Goal: Information Seeking & Learning: Learn about a topic

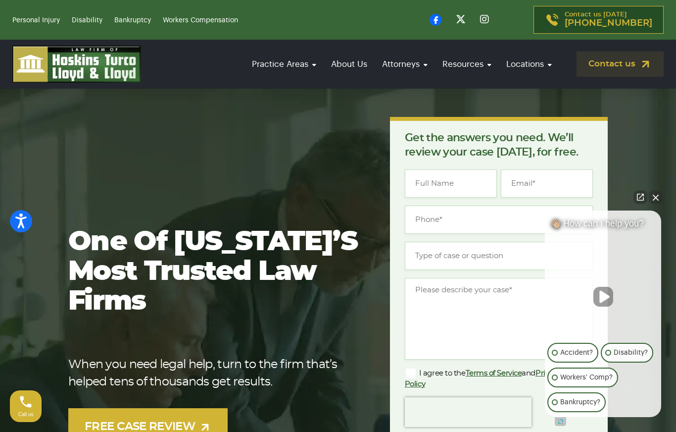
click at [376, 275] on link "[PERSON_NAME]" at bounding box center [383, 286] width 99 height 22
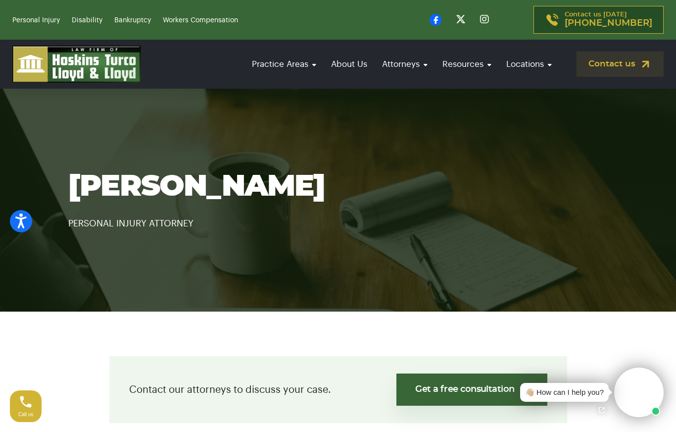
click at [388, 97] on link "[PERSON_NAME]" at bounding box center [383, 108] width 99 height 22
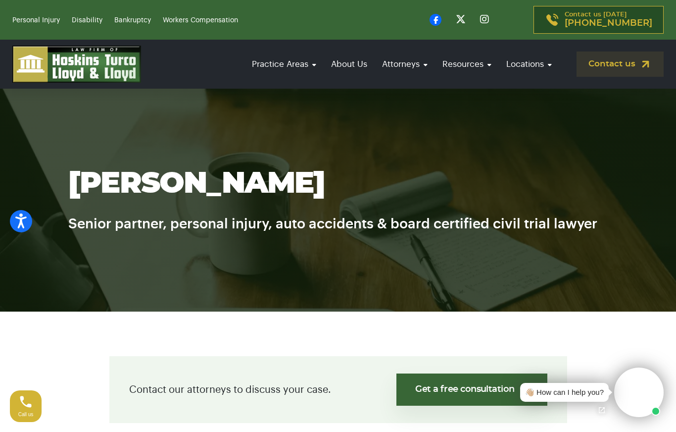
click at [390, 208] on link "[PERSON_NAME]" at bounding box center [383, 219] width 99 height 22
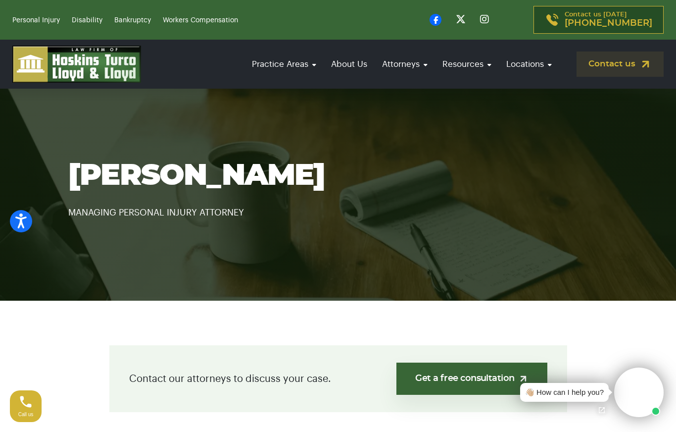
scroll to position [14, 0]
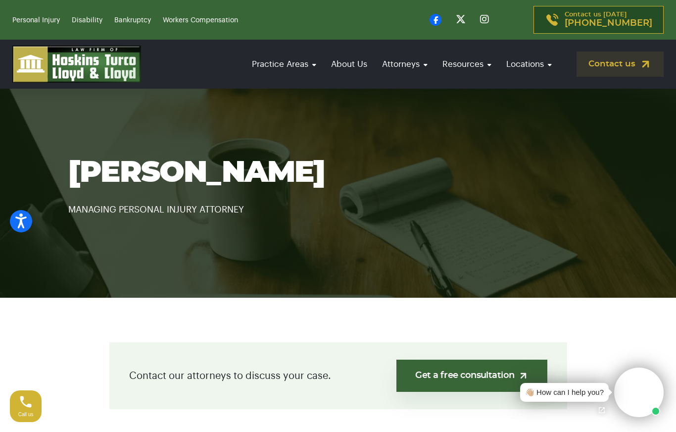
click at [393, 253] on link "[PERSON_NAME]" at bounding box center [383, 264] width 99 height 22
